Goal: Information Seeking & Learning: Find specific page/section

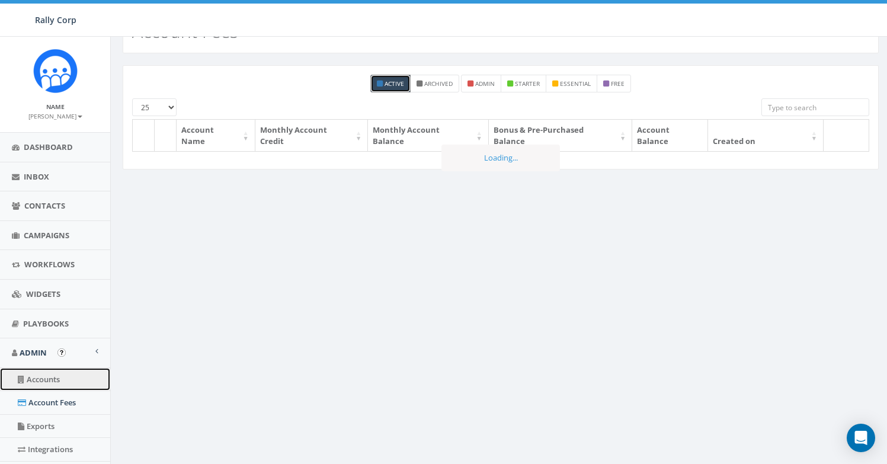
click at [54, 380] on link "Accounts" at bounding box center [55, 379] width 110 height 23
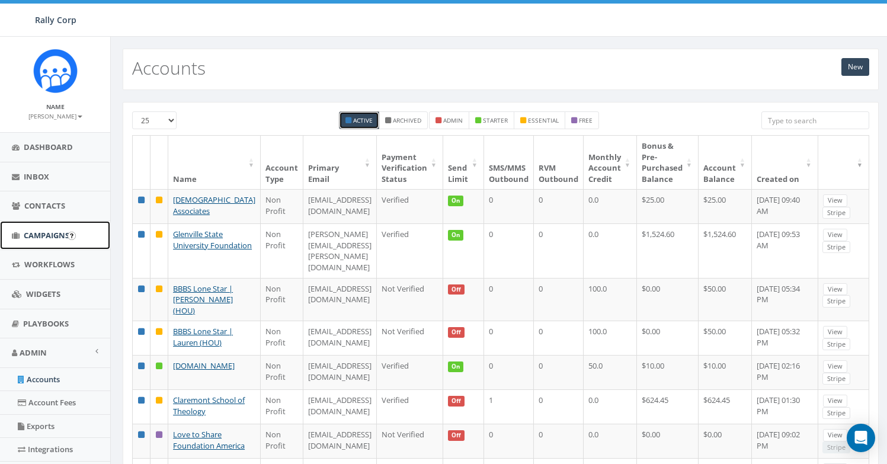
click at [43, 233] on span "Campaigns" at bounding box center [47, 235] width 46 height 11
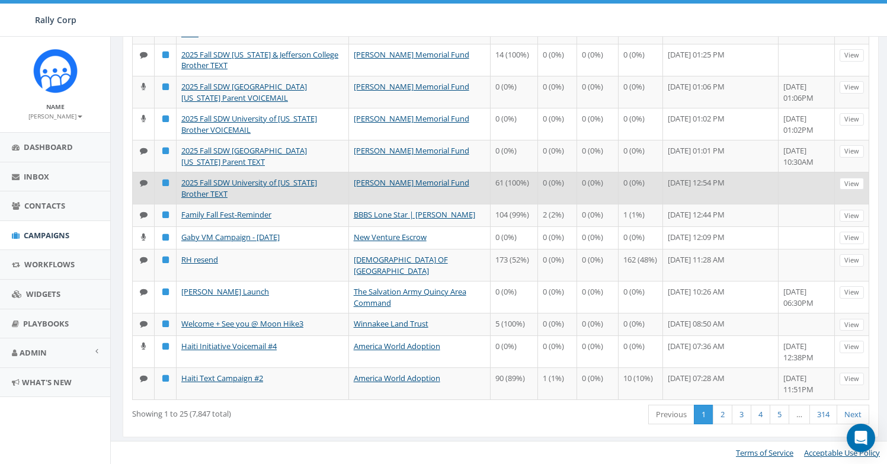
scroll to position [575, 0]
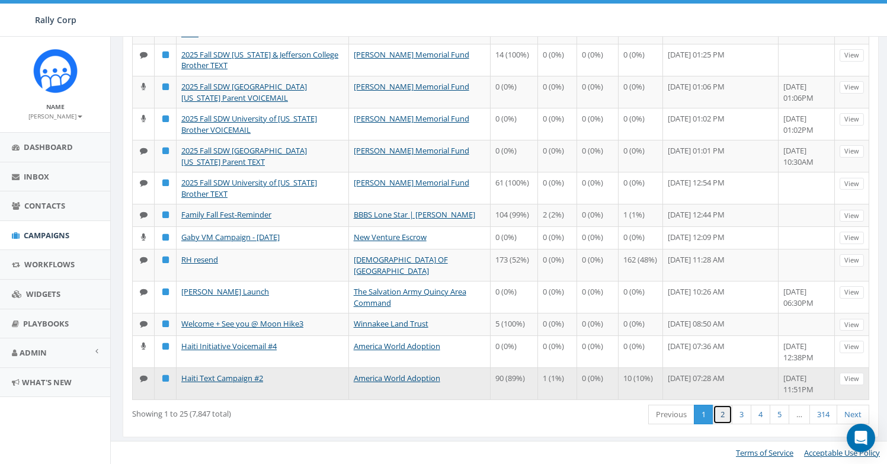
drag, startPoint x: 718, startPoint y: 419, endPoint x: 689, endPoint y: 381, distance: 48.1
click at [718, 419] on link "2" at bounding box center [723, 415] width 20 height 20
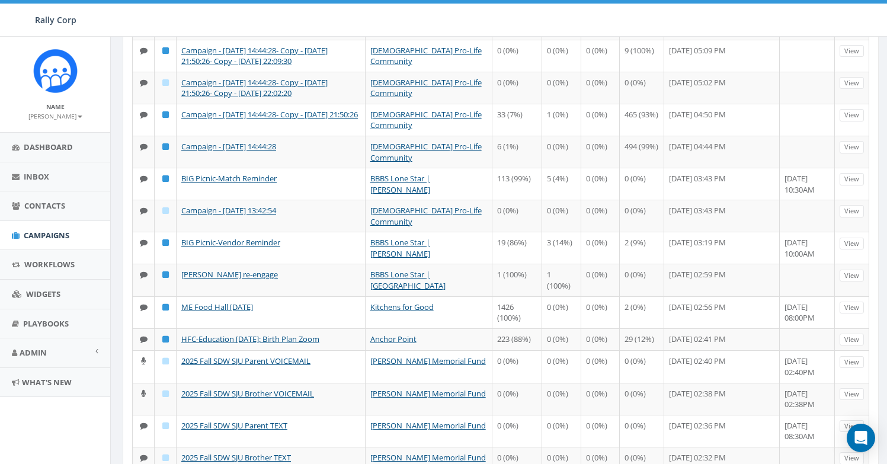
scroll to position [0, 0]
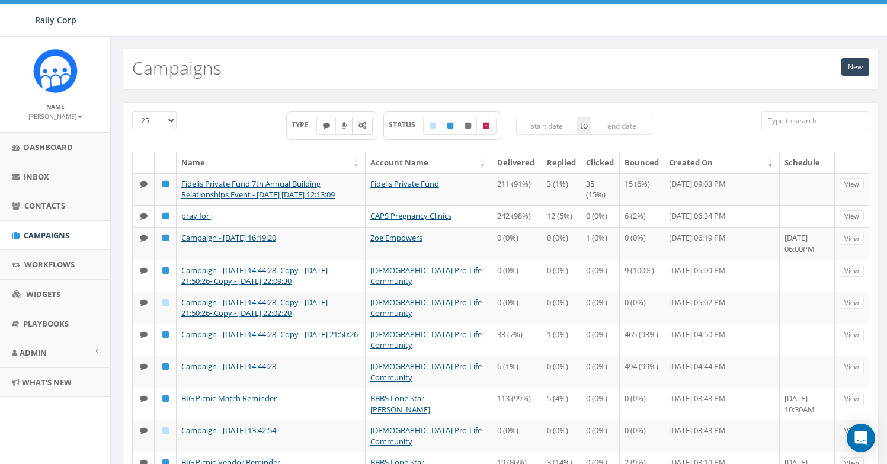
click at [356, 129] on label at bounding box center [362, 126] width 21 height 18
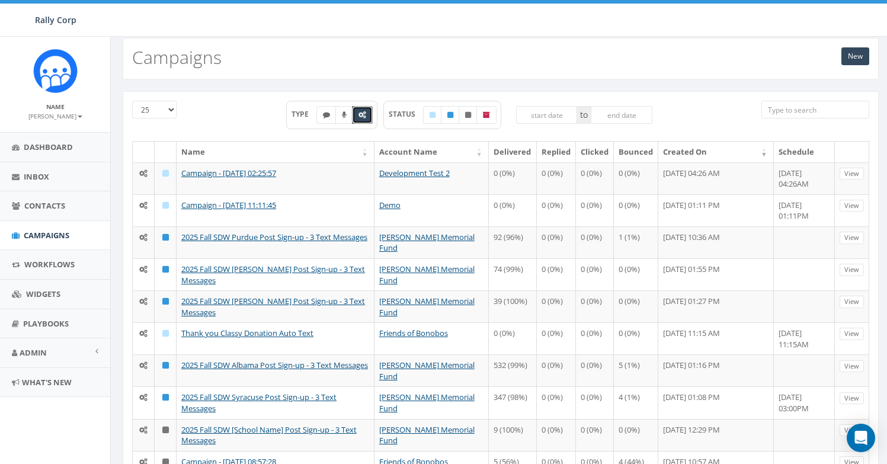
scroll to position [12, 0]
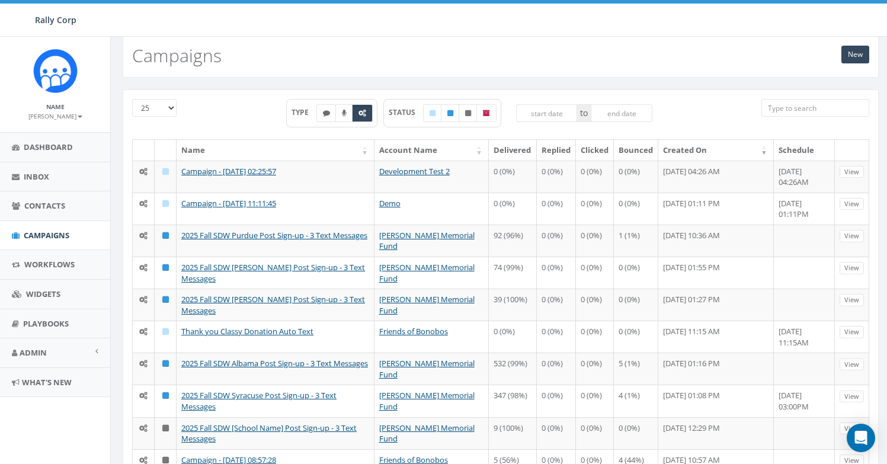
click at [526, 27] on div "Rally Corp Rally Corp Profile Sign Out 1.40 % of Available Amount Used You have…" at bounding box center [443, 18] width 887 height 37
click at [370, 117] on label at bounding box center [362, 113] width 21 height 18
checkbox input "false"
click at [533, 20] on div "Rally Corp Rally Corp Profile Sign Out 1.40 % of Available Amount Used You have…" at bounding box center [443, 18] width 887 height 37
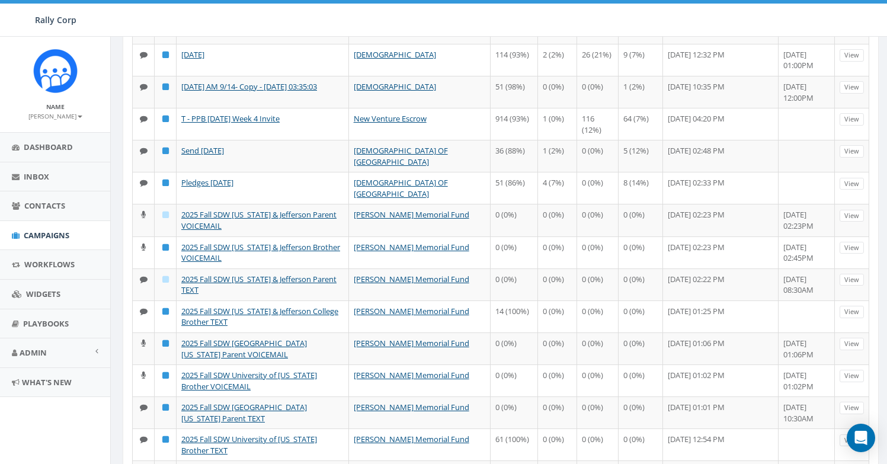
scroll to position [575, 0]
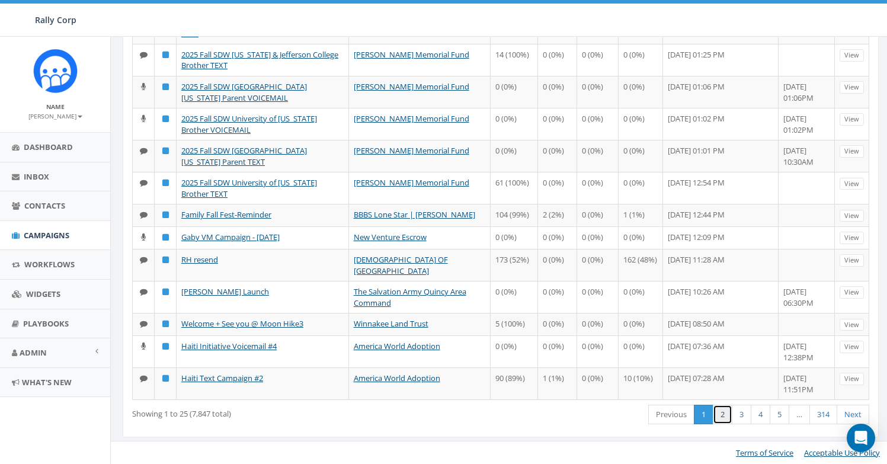
click at [713, 420] on link "2" at bounding box center [723, 415] width 20 height 20
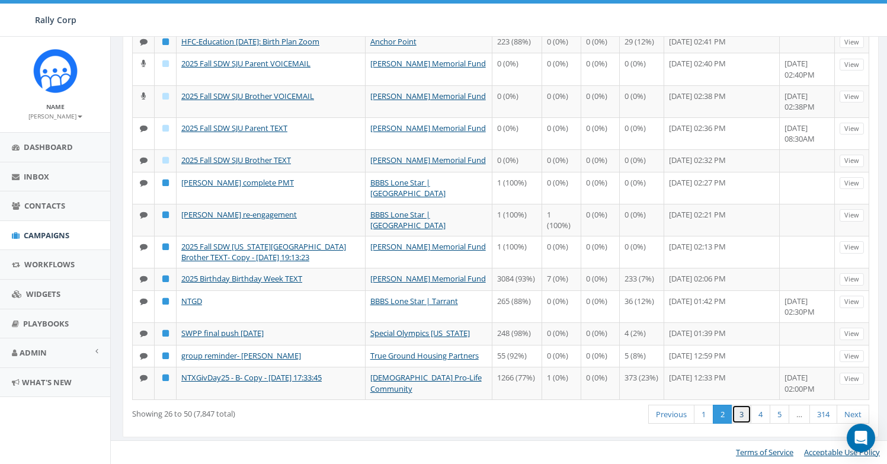
click at [743, 418] on link "3" at bounding box center [742, 415] width 20 height 20
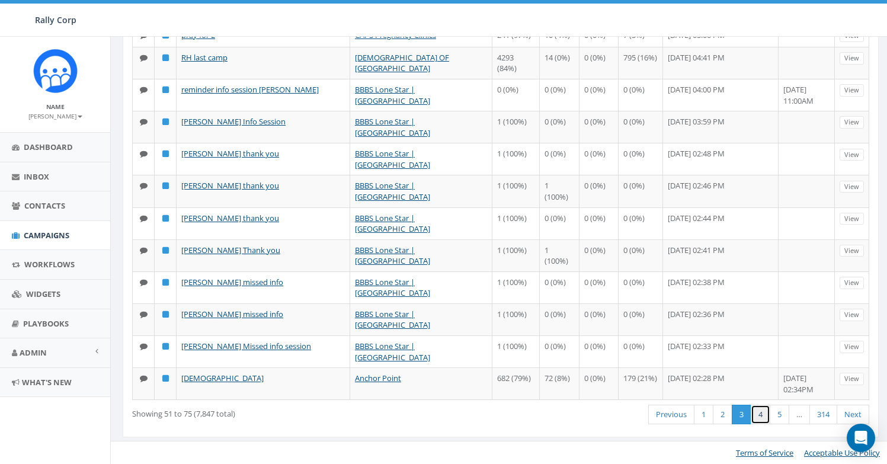
click at [762, 415] on link "4" at bounding box center [761, 415] width 20 height 20
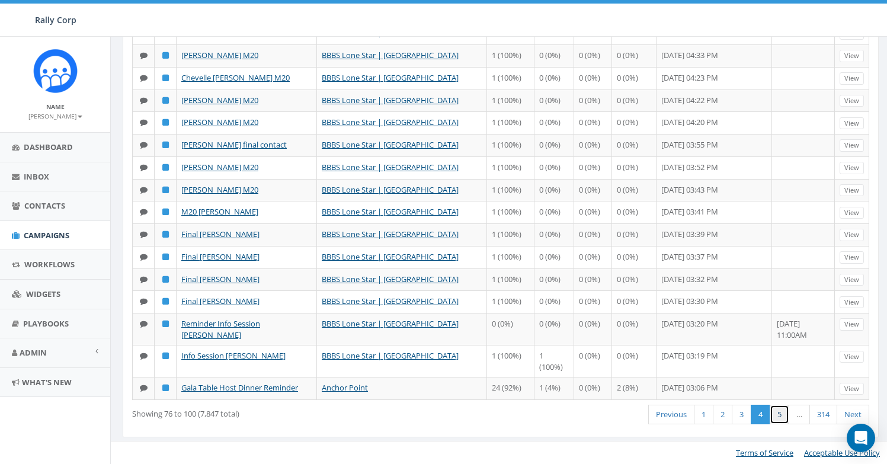
click at [772, 416] on link "5" at bounding box center [780, 415] width 20 height 20
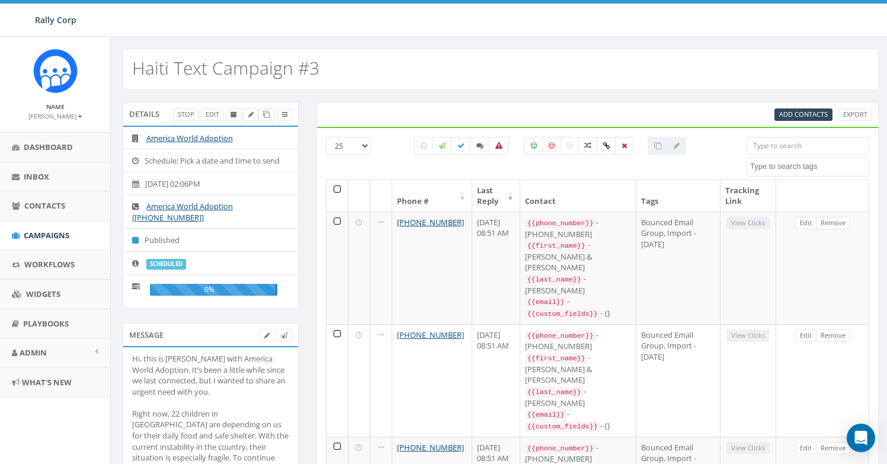
select select
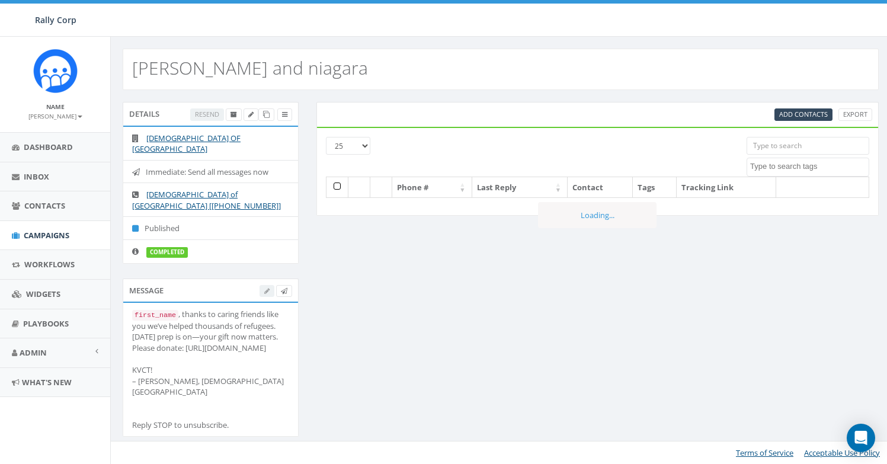
select select
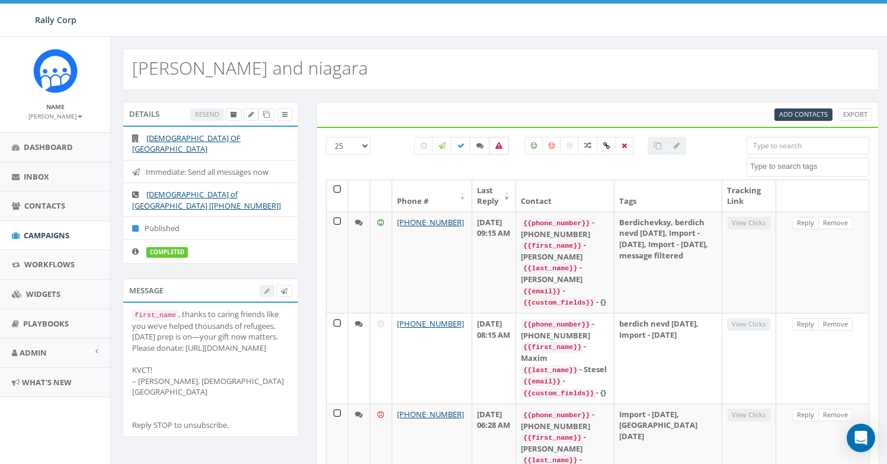
click at [496, 147] on icon at bounding box center [498, 145] width 7 height 7
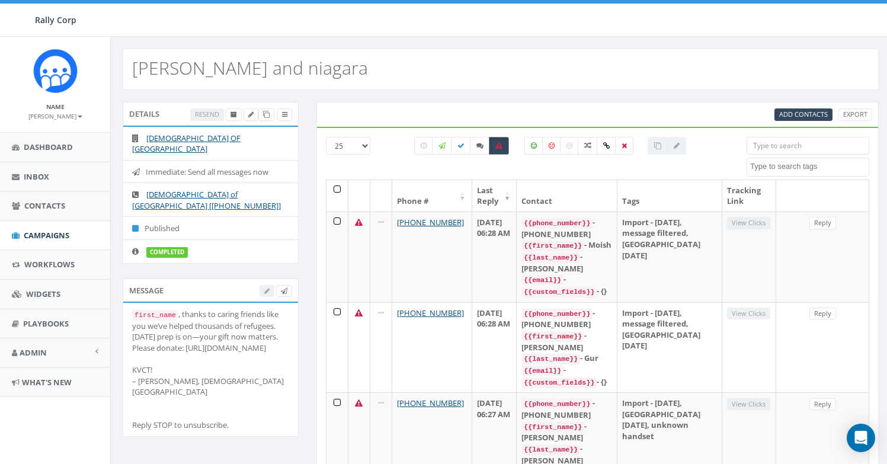
click at [499, 146] on icon at bounding box center [498, 145] width 7 height 7
checkbox input "false"
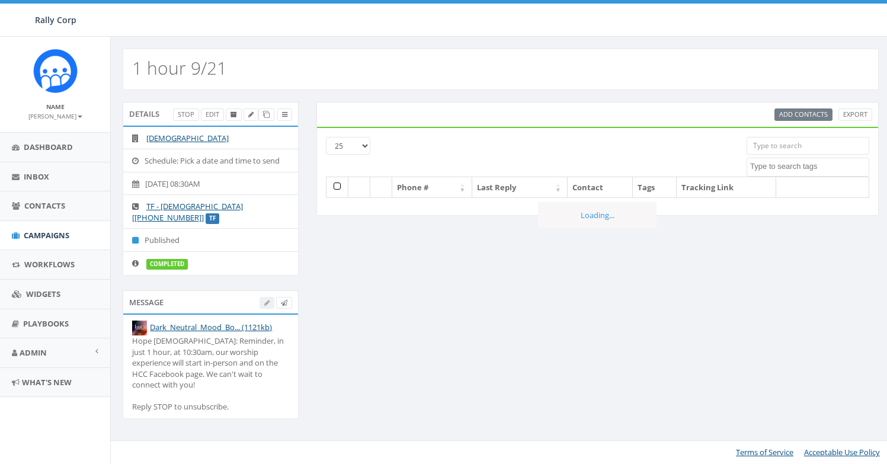
select select
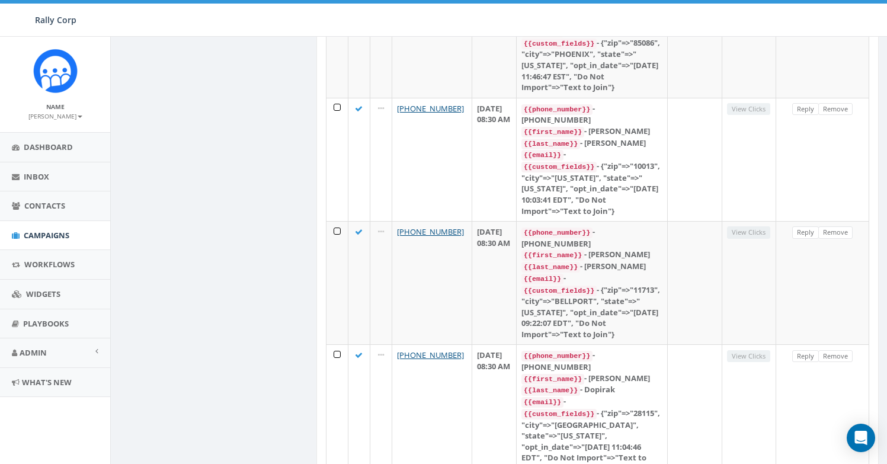
scroll to position [1227, 0]
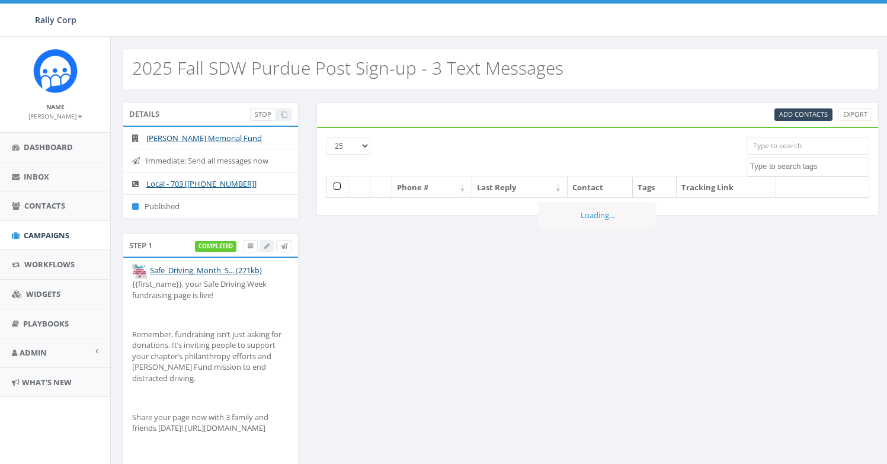
select select
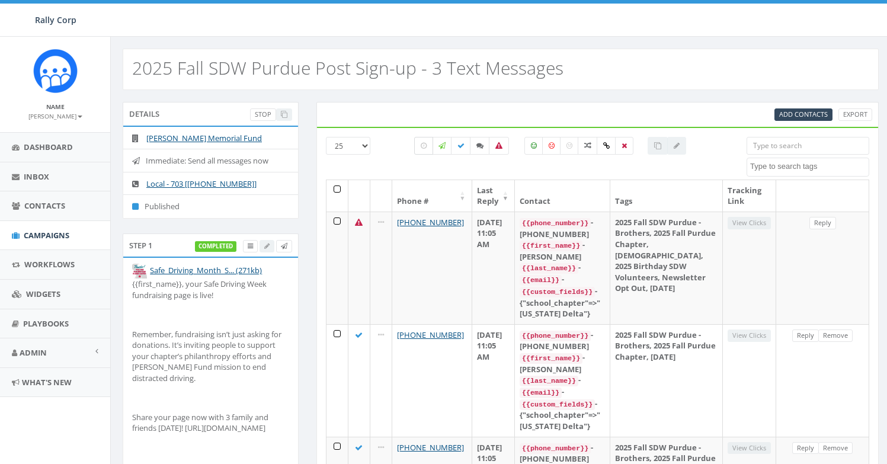
click at [424, 148] on icon at bounding box center [424, 145] width 6 height 7
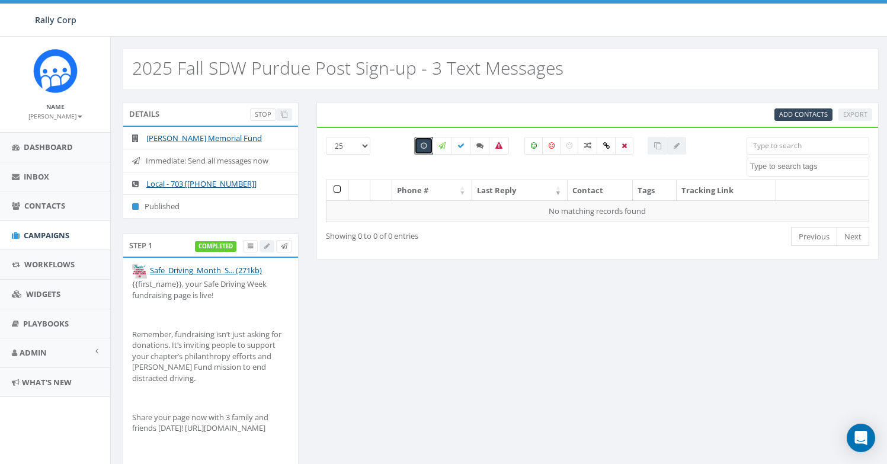
click at [424, 150] on label at bounding box center [423, 146] width 19 height 18
checkbox input "false"
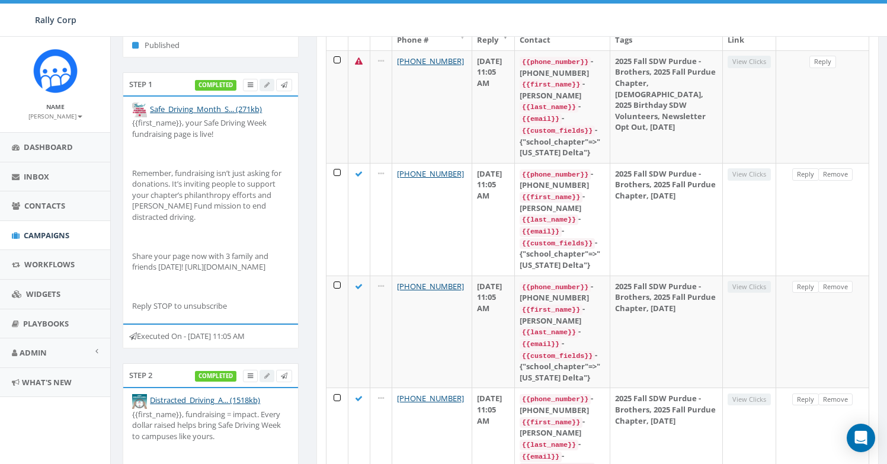
scroll to position [200, 0]
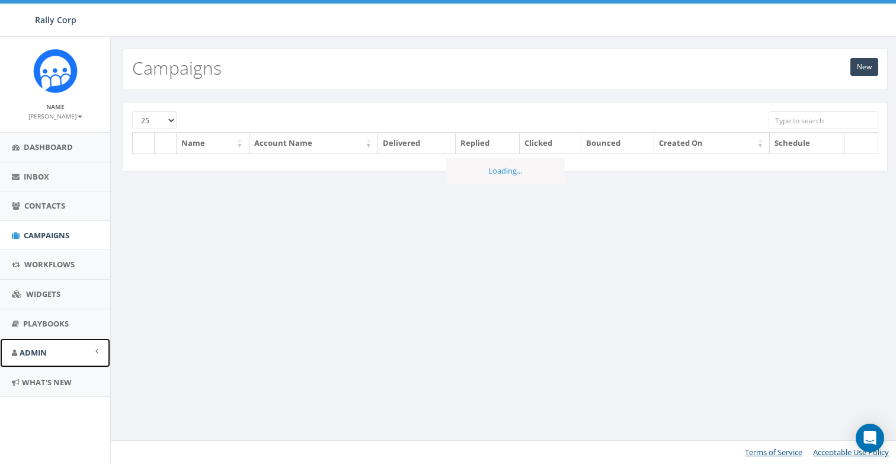
click at [55, 357] on link "Admin" at bounding box center [55, 352] width 110 height 29
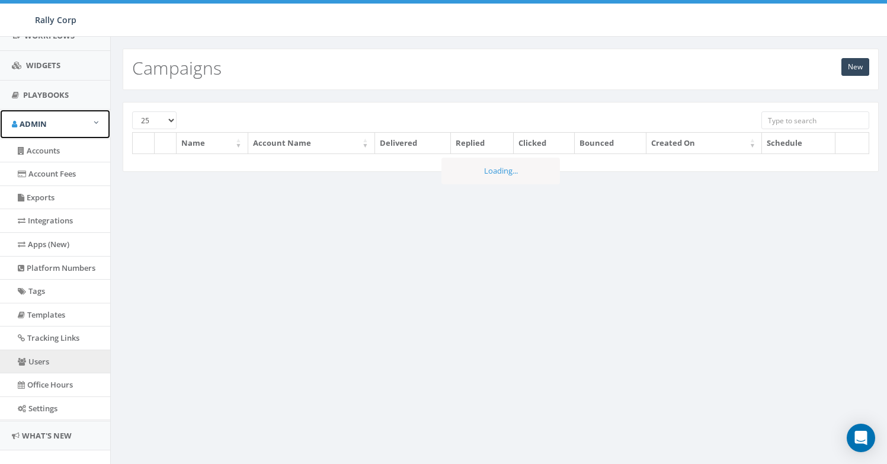
scroll to position [230, 0]
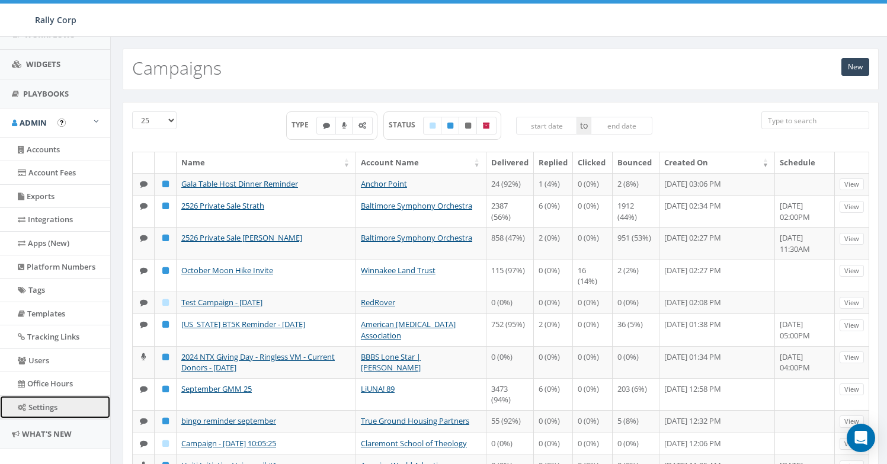
click at [56, 413] on link "Settings" at bounding box center [55, 407] width 110 height 23
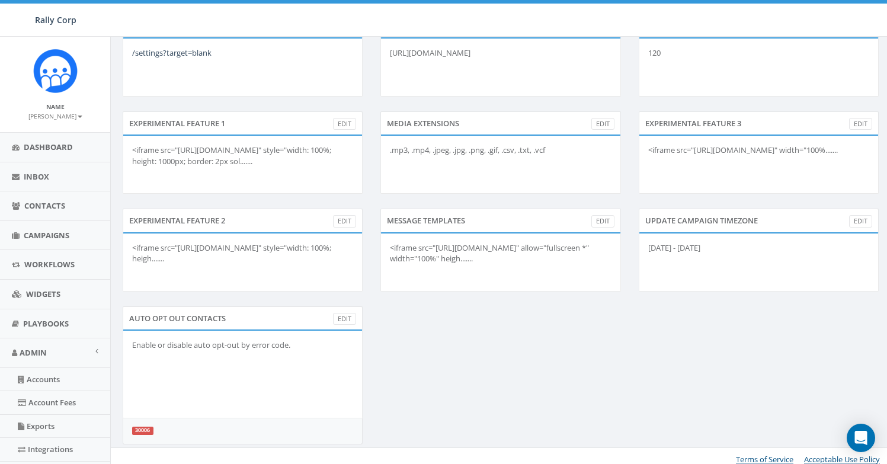
scroll to position [536, 0]
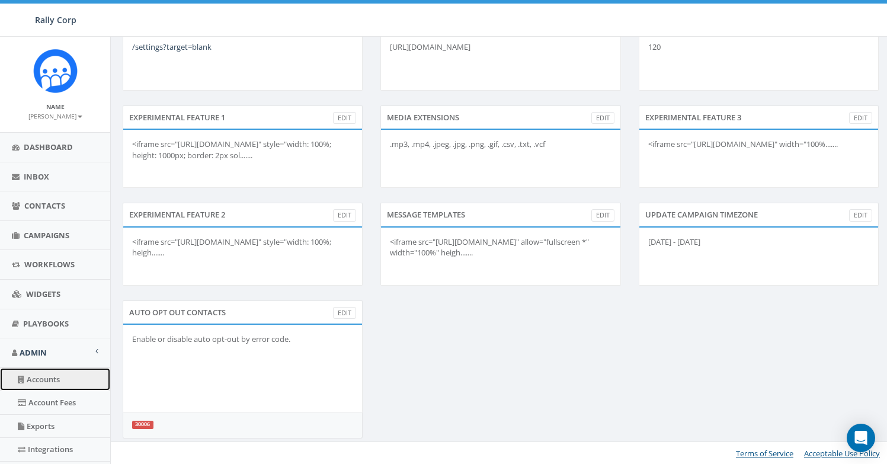
click at [49, 385] on link "Accounts" at bounding box center [55, 379] width 110 height 23
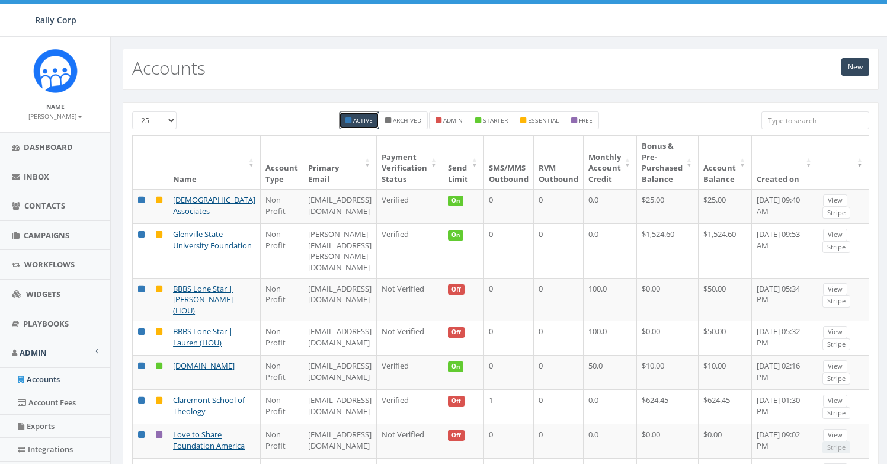
scroll to position [248, 0]
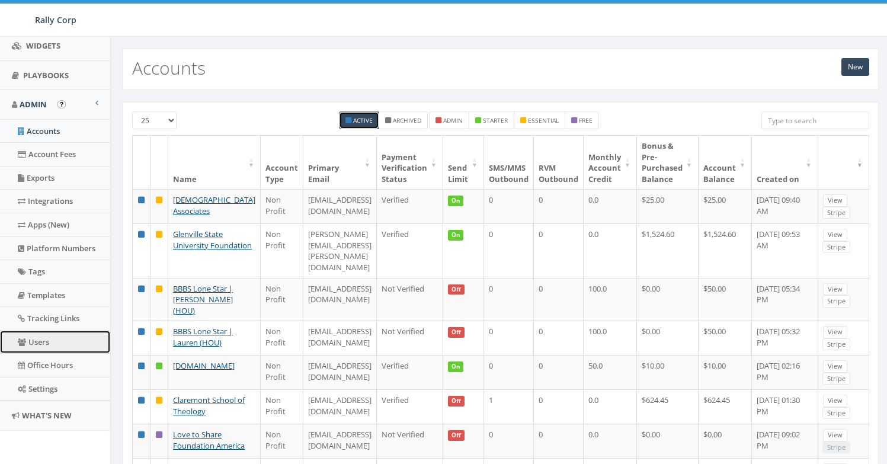
click at [53, 346] on link "Users" at bounding box center [55, 342] width 110 height 23
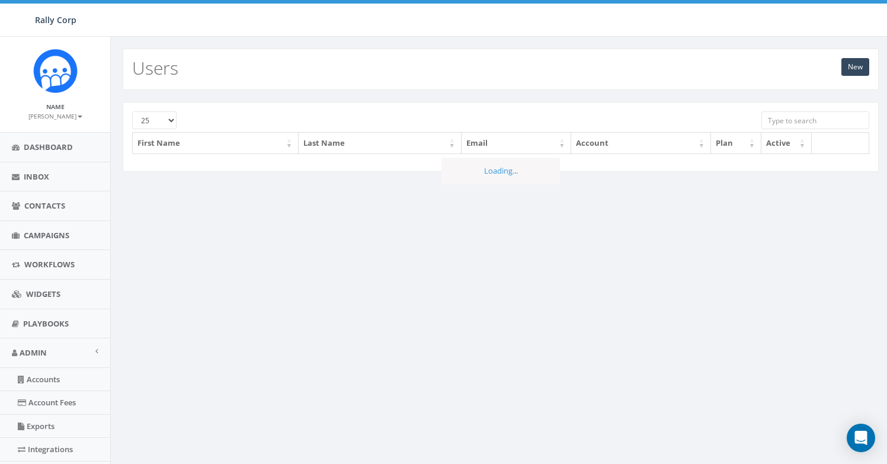
click at [785, 121] on input "search" at bounding box center [816, 120] width 108 height 18
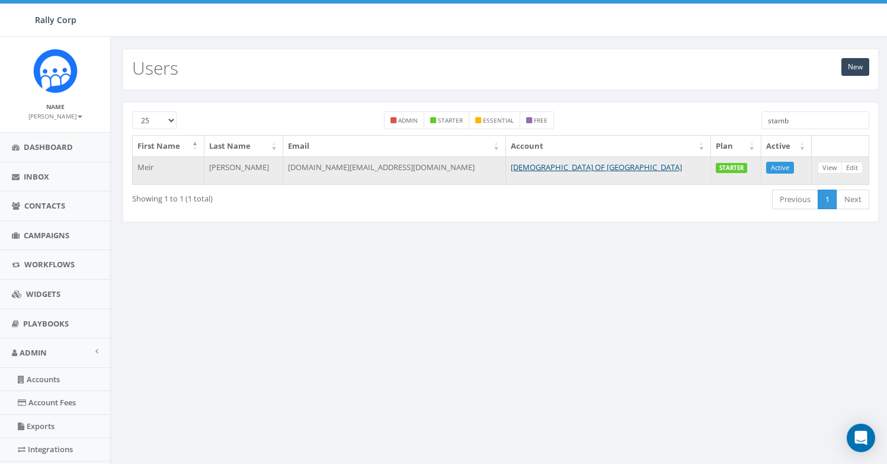
type input "stamb"
click at [268, 164] on td "[PERSON_NAME]" at bounding box center [243, 170] width 79 height 28
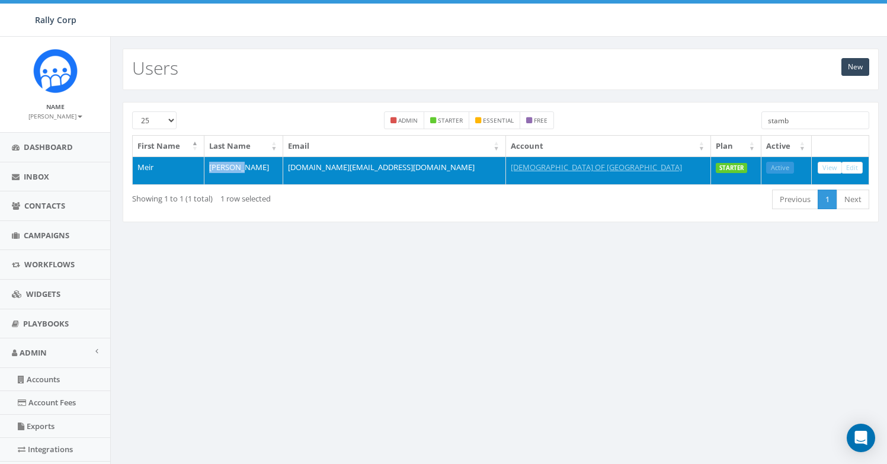
click at [268, 164] on td "[PERSON_NAME]" at bounding box center [243, 170] width 79 height 28
